Goal: Information Seeking & Learning: Learn about a topic

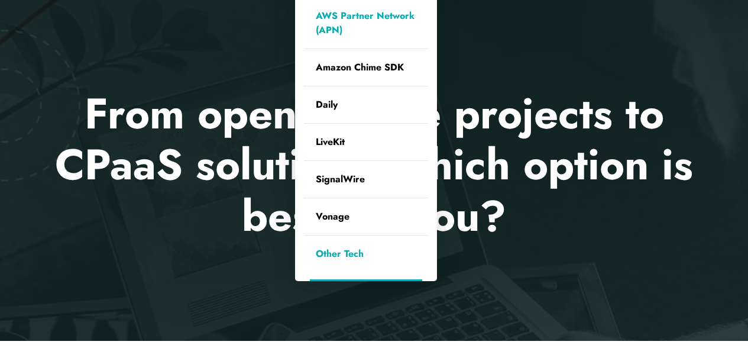
scroll to position [177, 0]
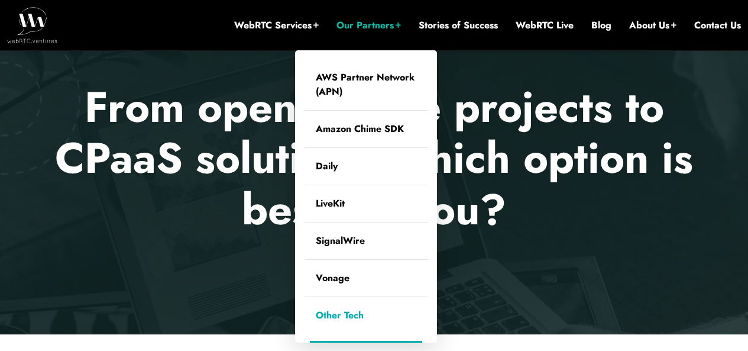
click at [327, 318] on link "Other Tech" at bounding box center [366, 315] width 124 height 37
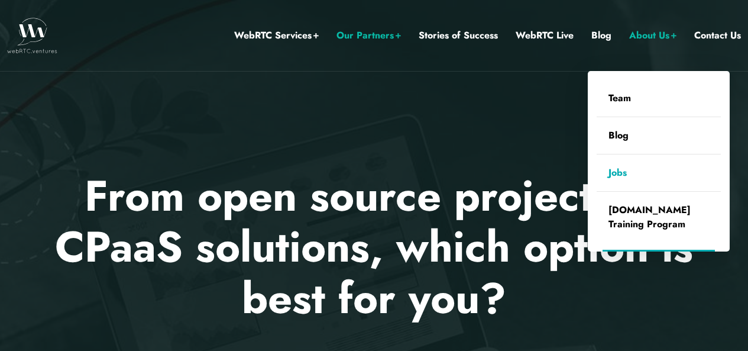
click at [620, 170] on link "Jobs" at bounding box center [659, 172] width 124 height 37
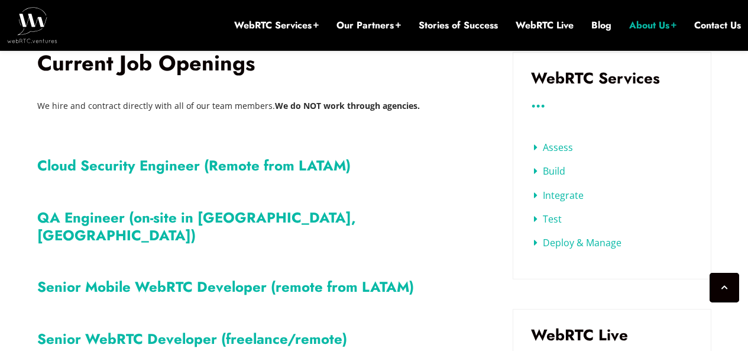
scroll to position [435, 0]
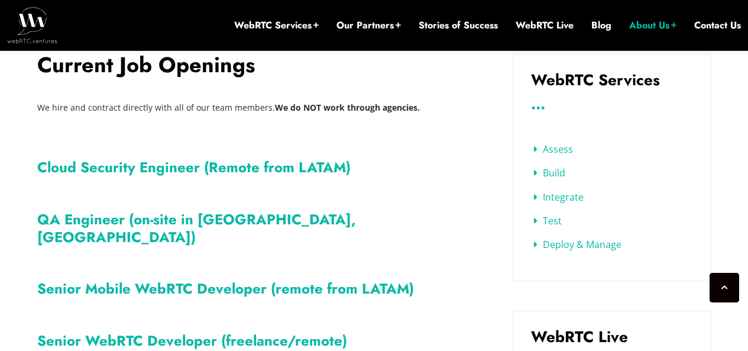
click at [286, 223] on link "QA Engineer (on-site in Montreal, Canada)" at bounding box center [196, 228] width 319 height 38
